Goal: Navigation & Orientation: Find specific page/section

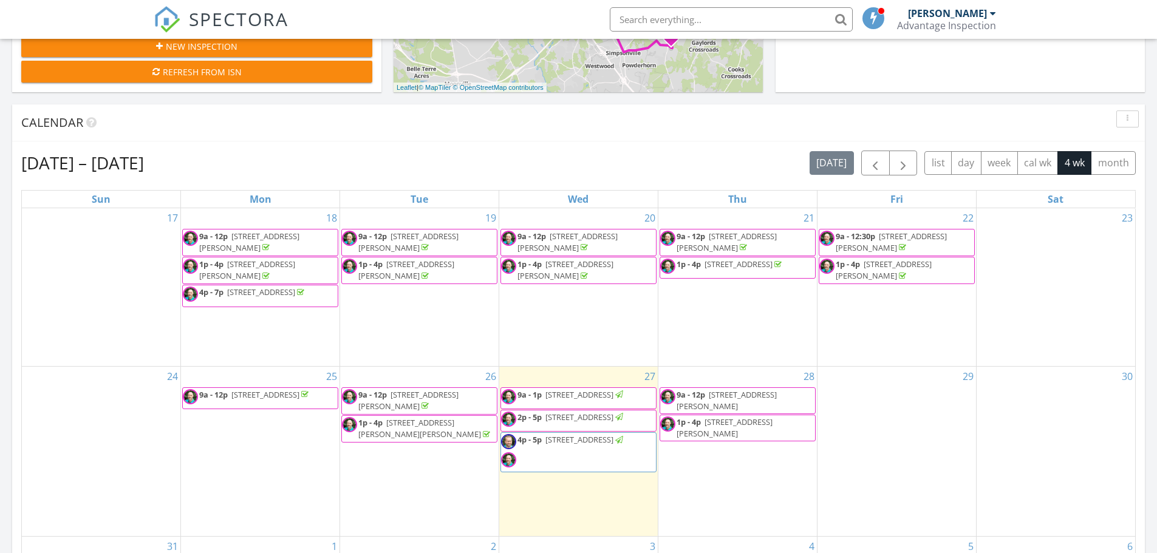
scroll to position [486, 0]
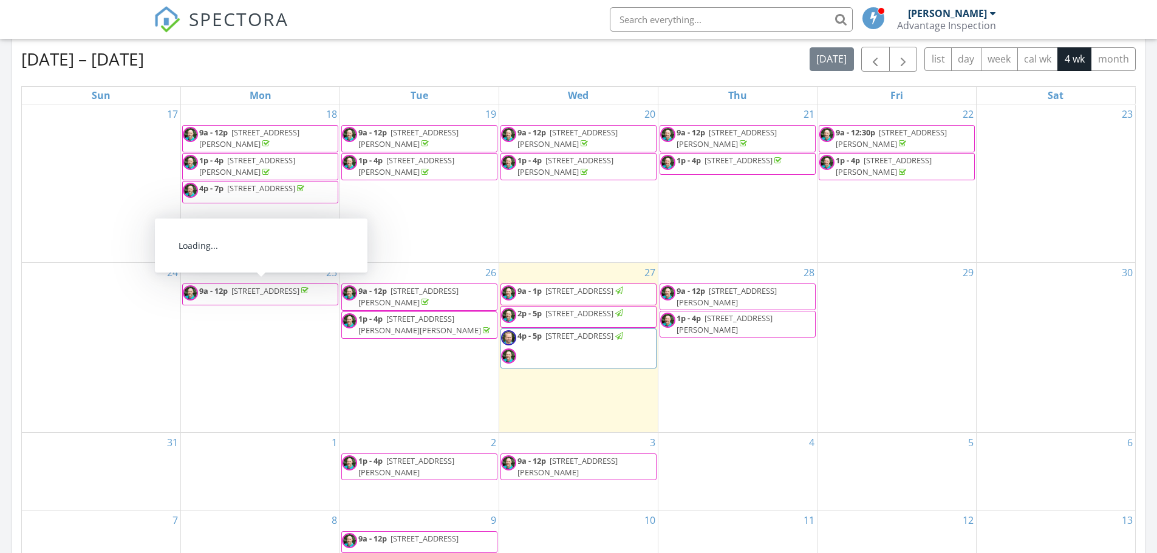
click at [231, 296] on span "211 Bank Swallow Wy, Simpsonville 29680" at bounding box center [265, 291] width 68 height 11
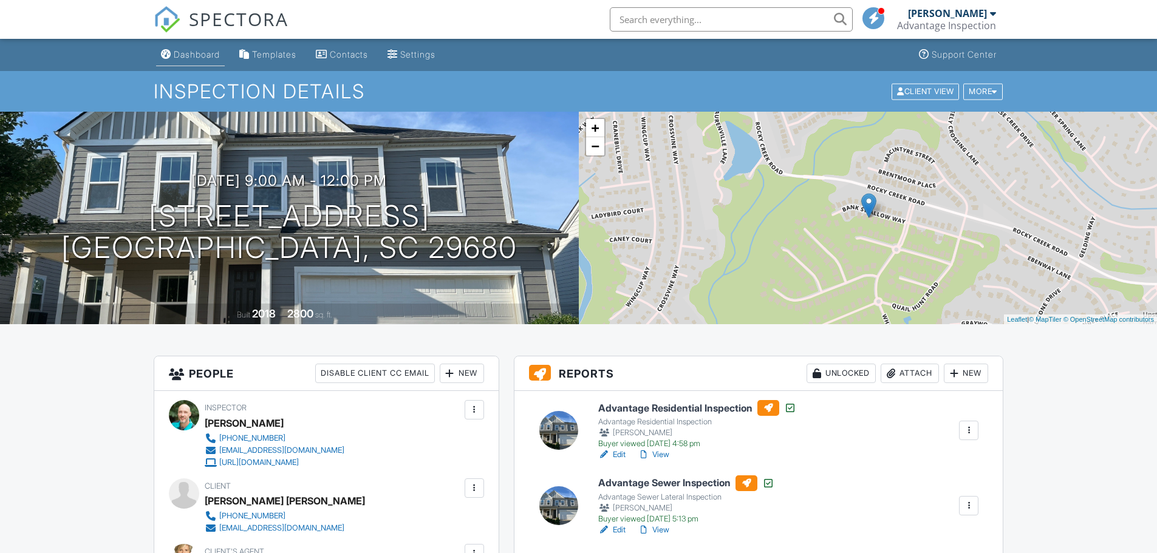
click at [192, 55] on div "Dashboard" at bounding box center [197, 54] width 46 height 10
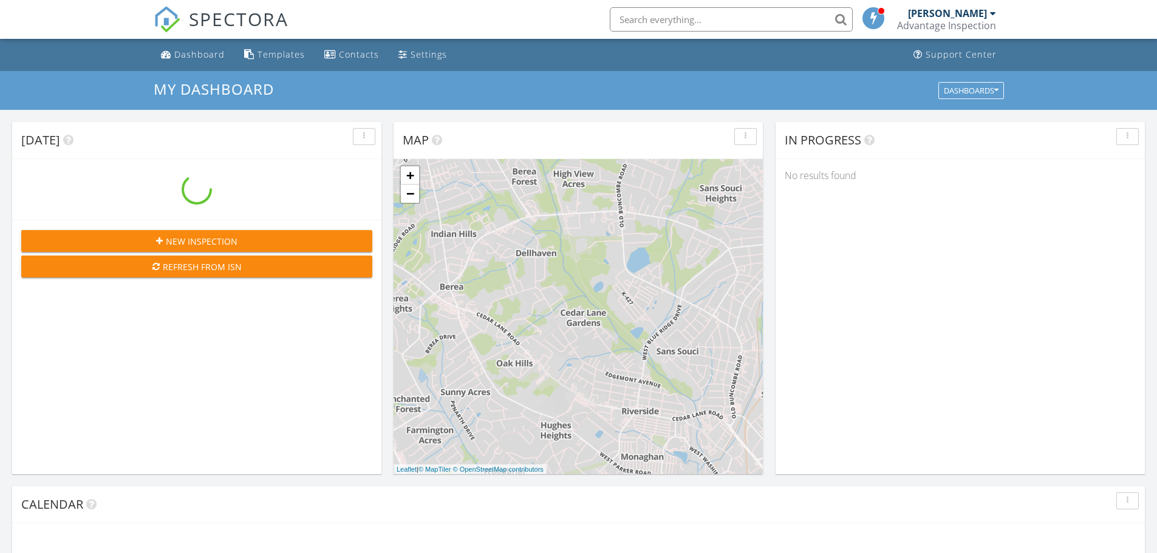
scroll to position [1125, 1176]
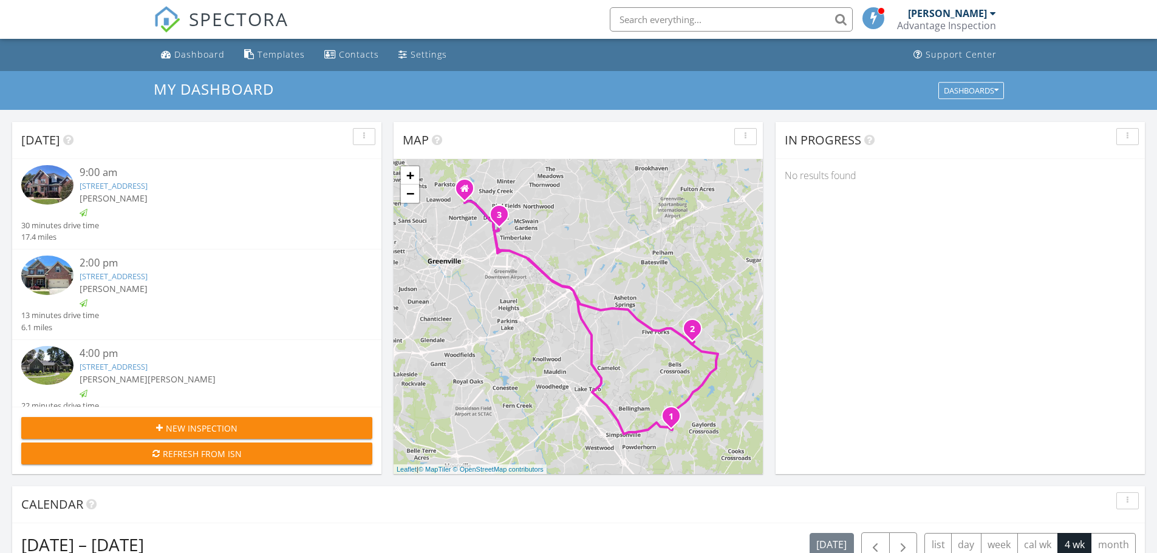
click at [46, 276] on img at bounding box center [47, 275] width 52 height 39
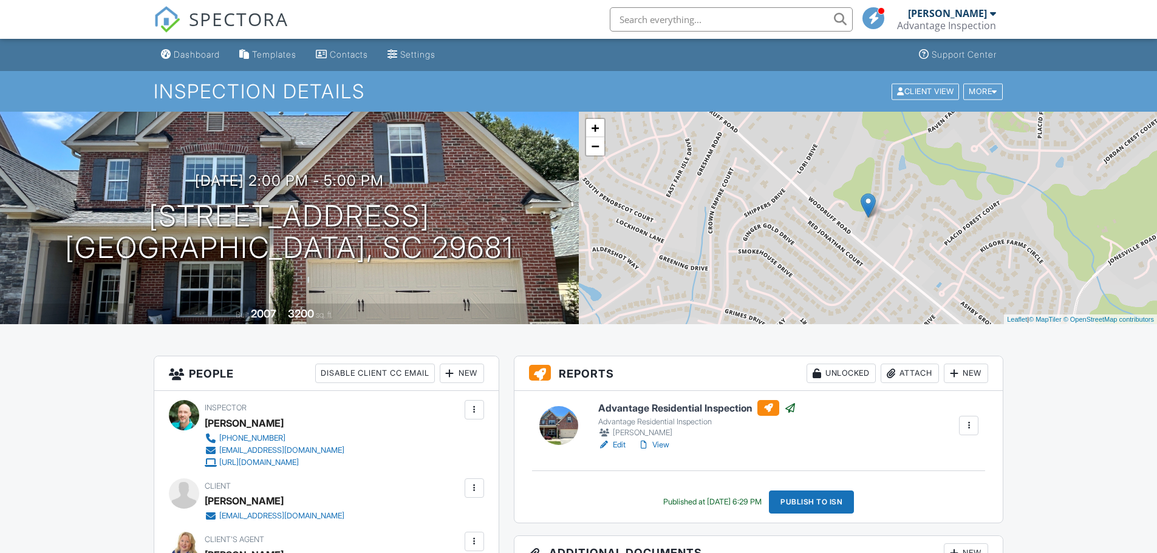
click at [187, 51] on div "Dashboard" at bounding box center [197, 54] width 46 height 10
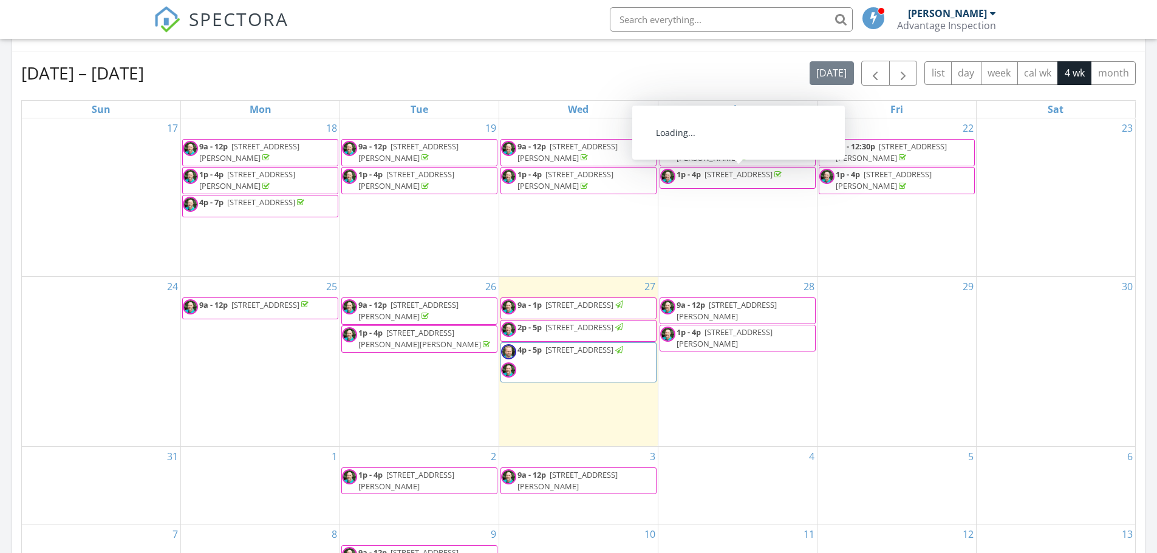
scroll to position [486, 0]
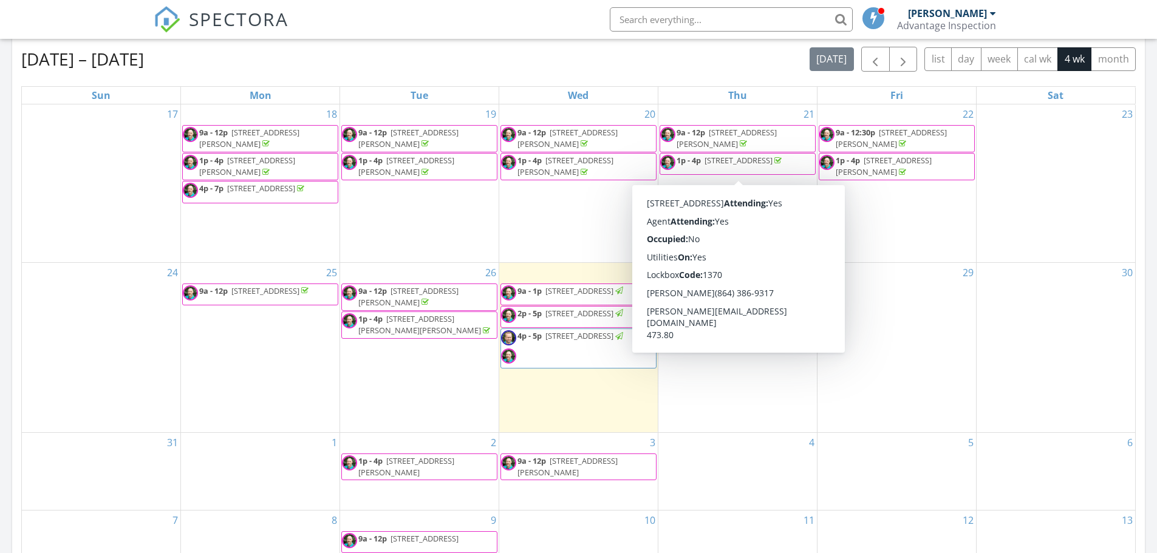
click at [1062, 298] on div "30" at bounding box center [1056, 347] width 159 height 169
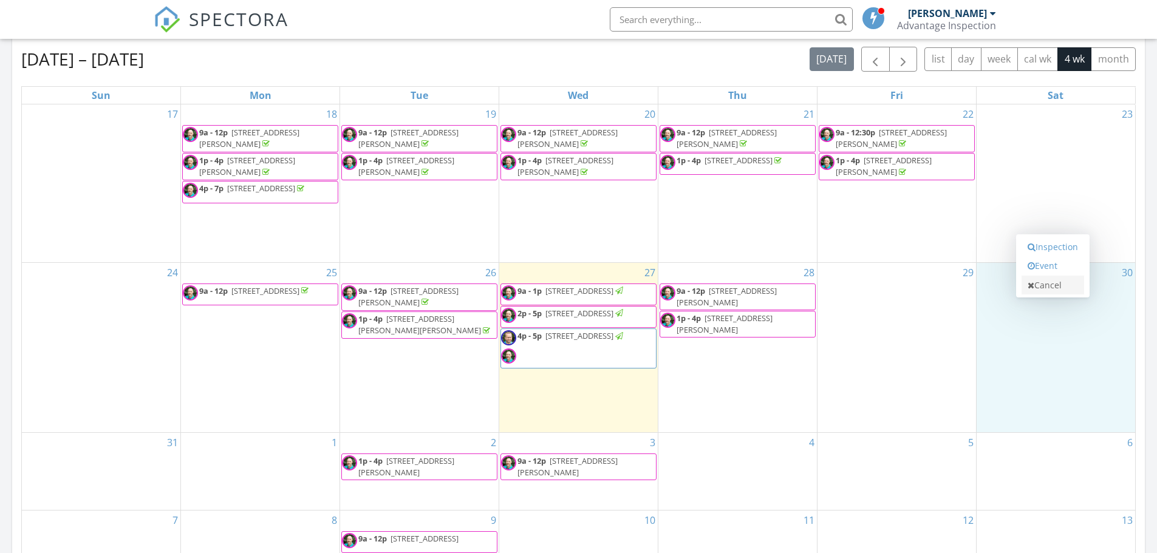
click at [1050, 280] on link "Cancel" at bounding box center [1053, 285] width 63 height 19
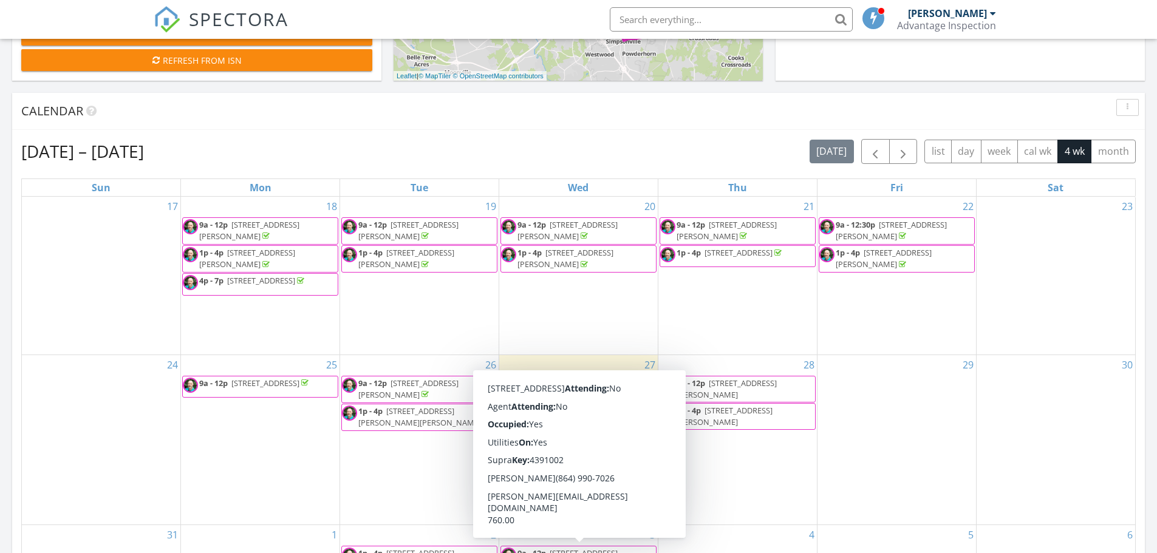
scroll to position [365, 0]
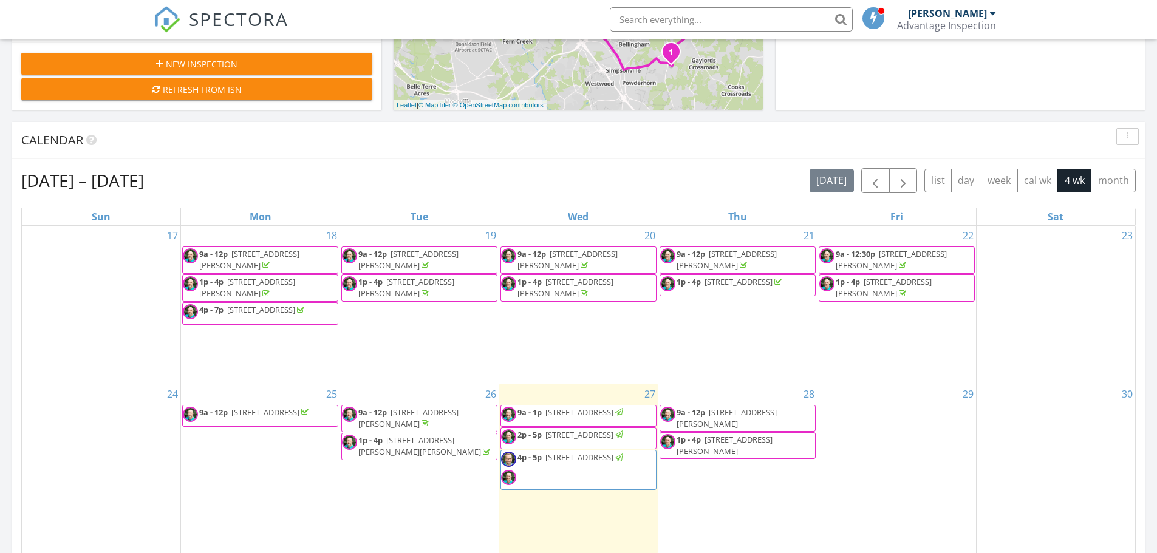
click at [738, 451] on span "1p - 4p 109 Audrey Ln, Greenville 29615" at bounding box center [737, 445] width 155 height 23
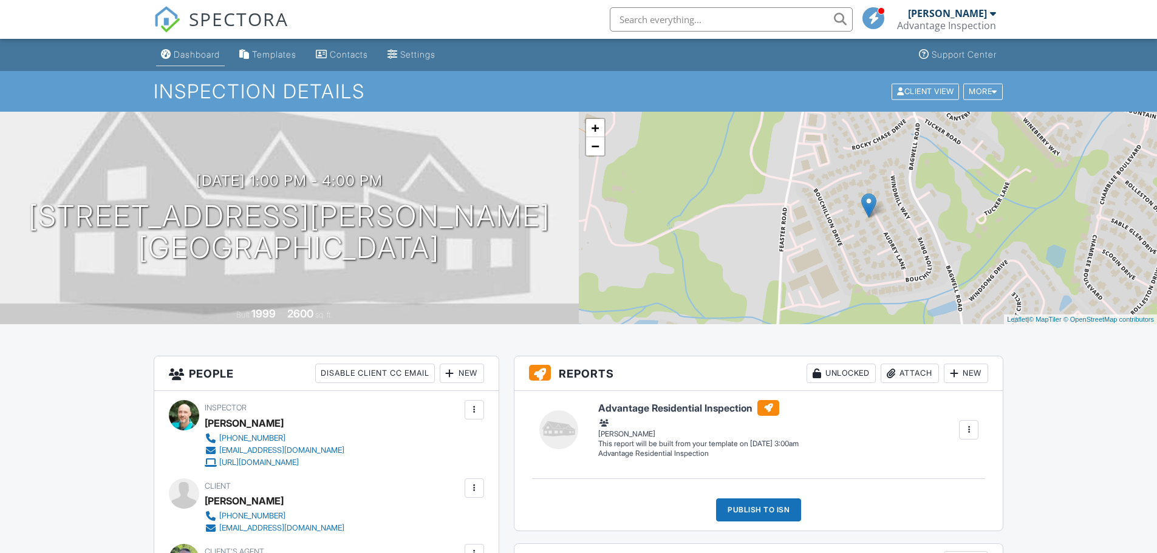
click at [187, 53] on div "Dashboard" at bounding box center [197, 54] width 46 height 10
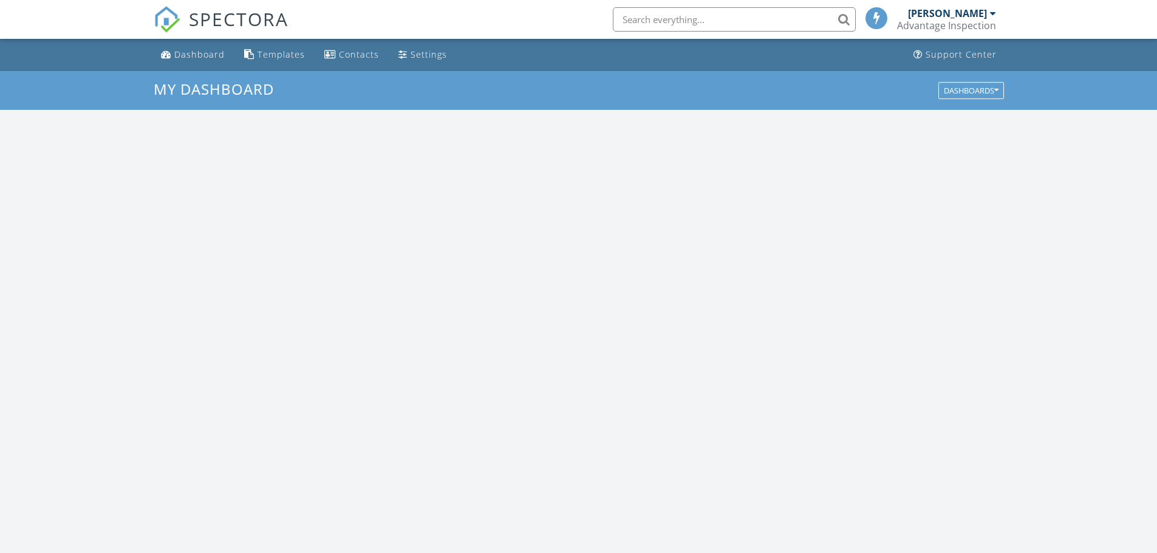
scroll to position [1125, 1176]
